Goal: Transaction & Acquisition: Purchase product/service

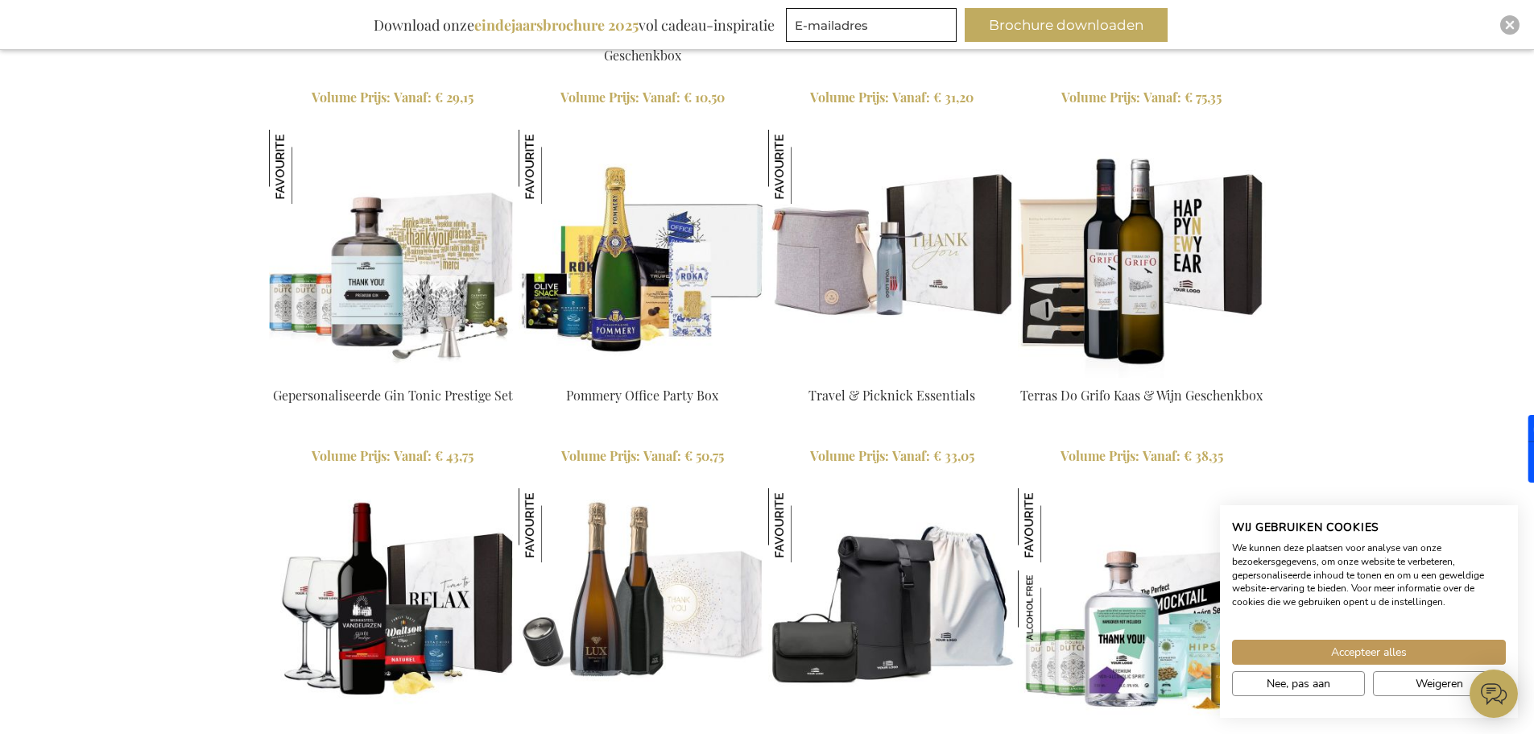
scroll to position [2063, 0]
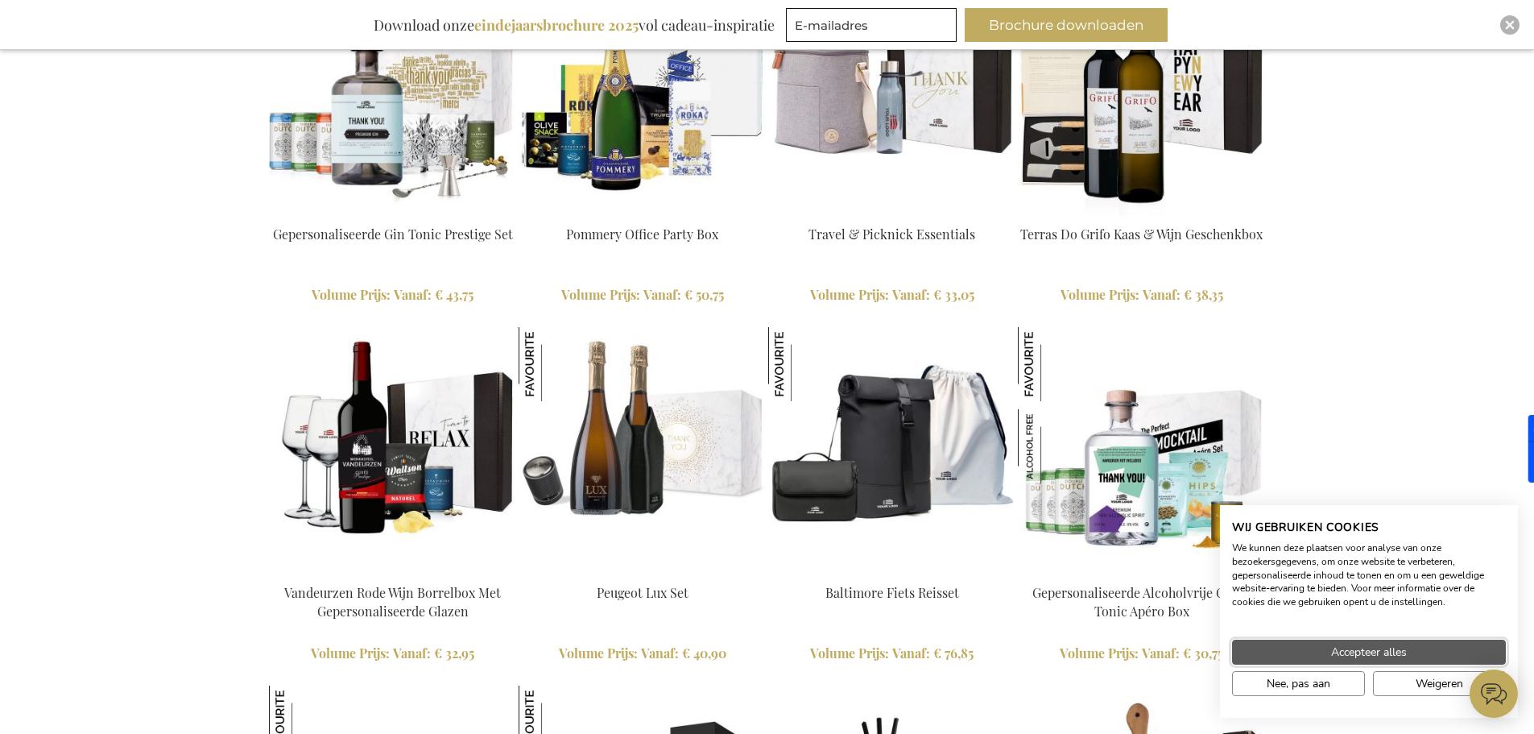
click at [1407, 645] on span "Accepteer alles" at bounding box center [1369, 651] width 76 height 17
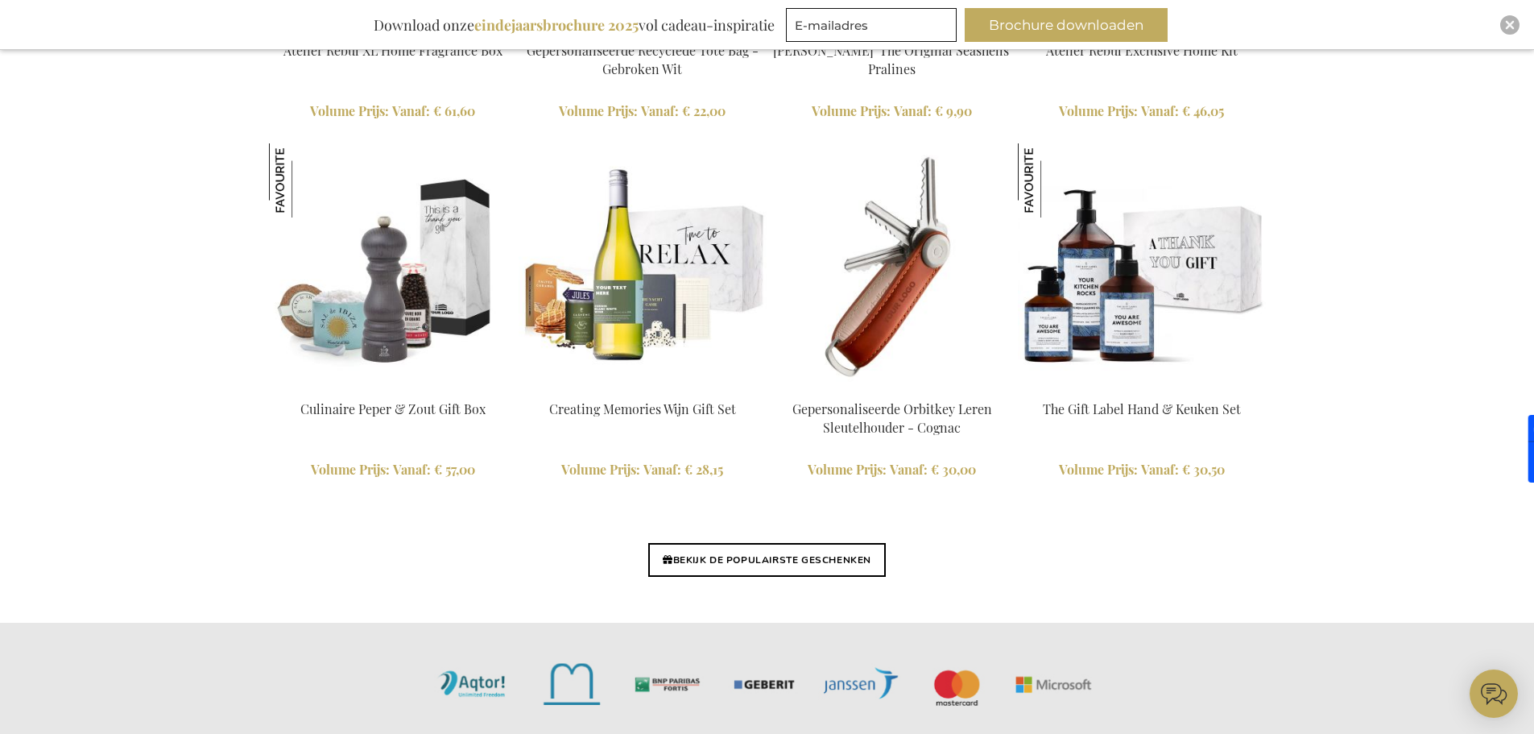
scroll to position [3754, 0]
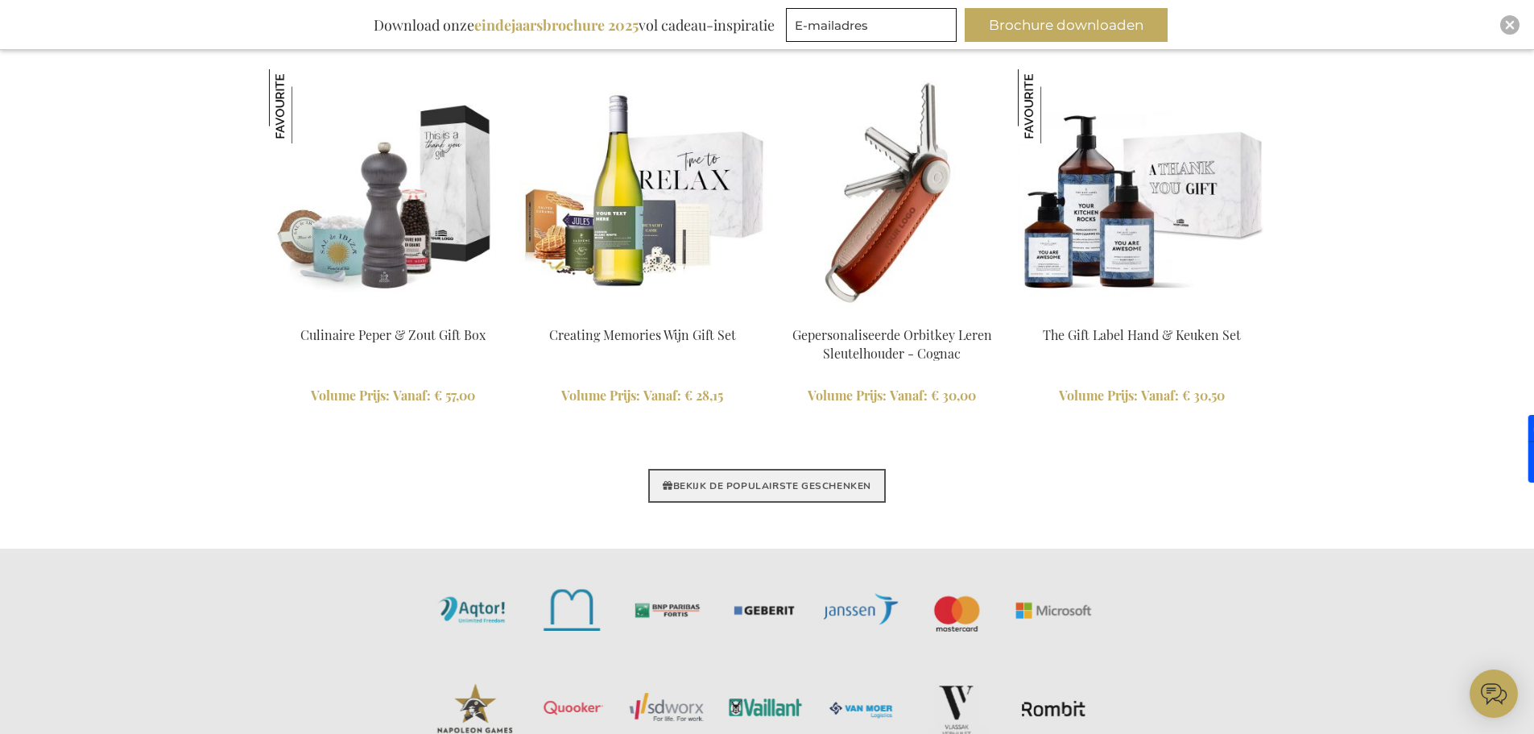
click at [836, 486] on link "BEKIJK DE POPULAIRSTE GESCHENKEN" at bounding box center [767, 486] width 238 height 34
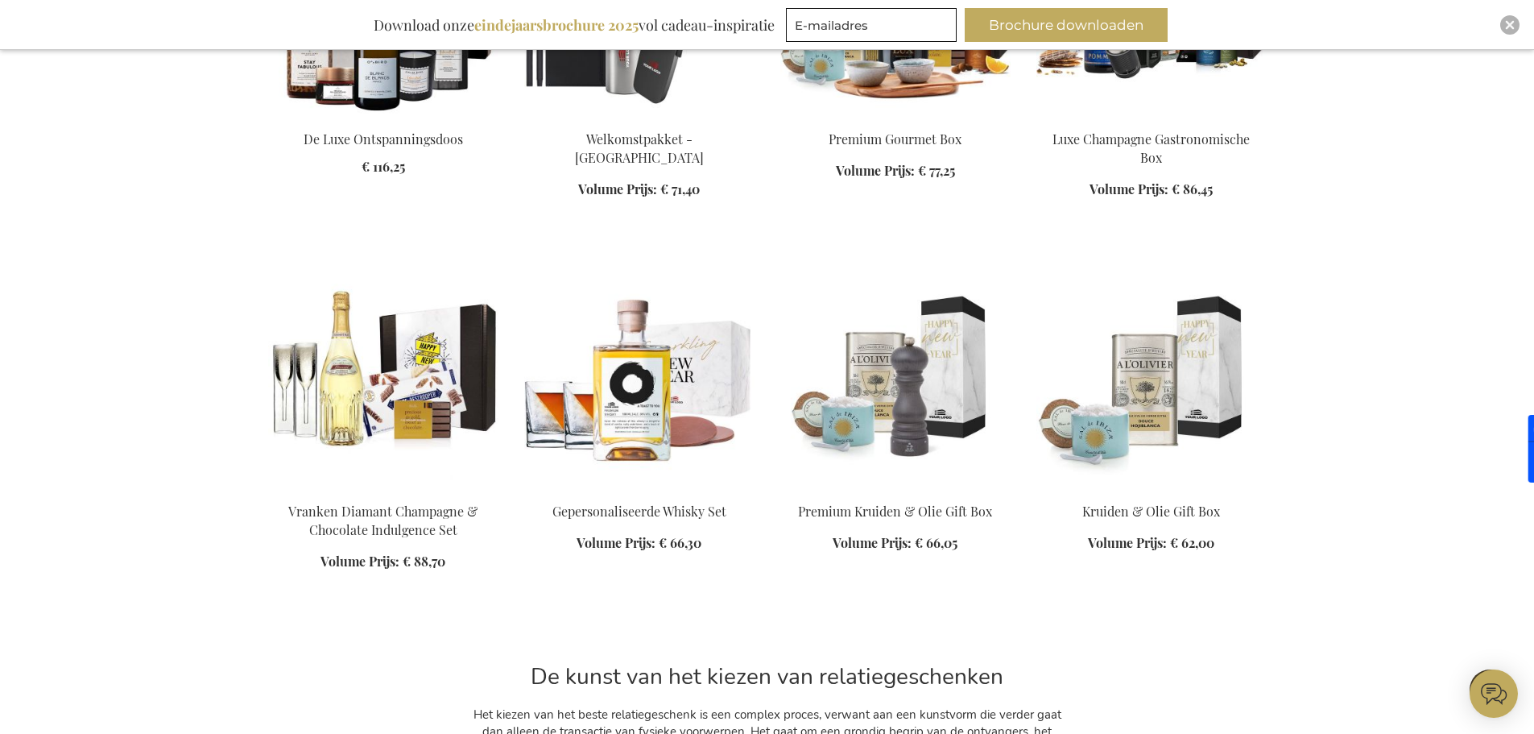
scroll to position [1288, 0]
